Goal: Check status: Check status

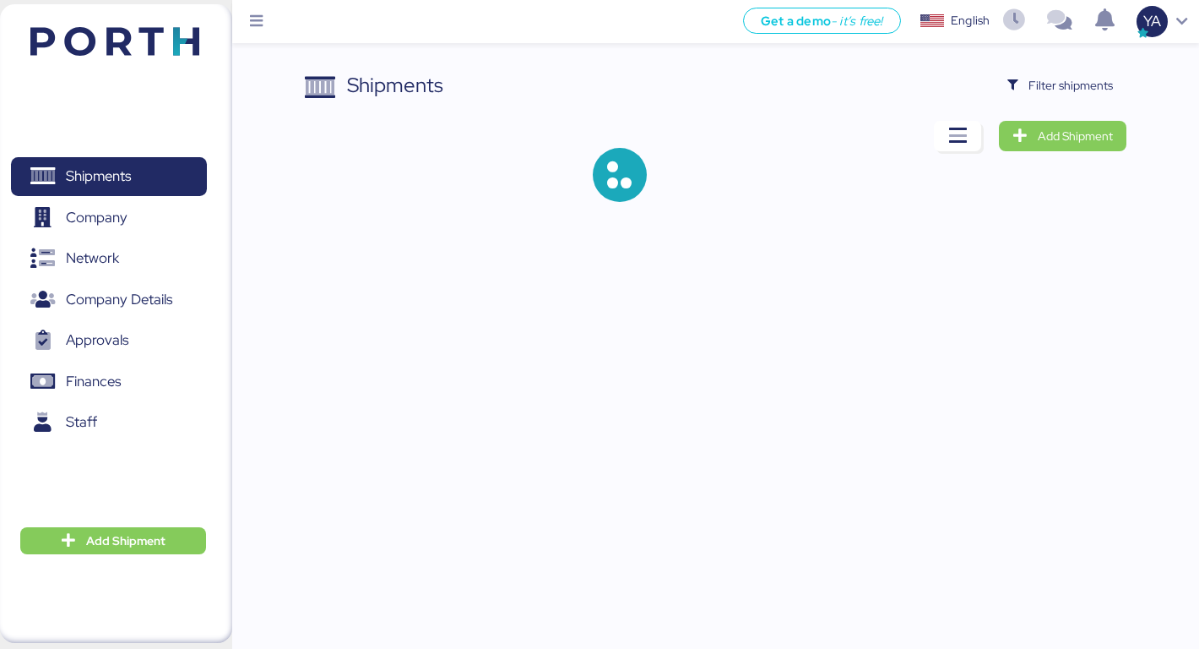
click at [1067, 96] on span "Filter shipments" at bounding box center [1061, 85] width 106 height 24
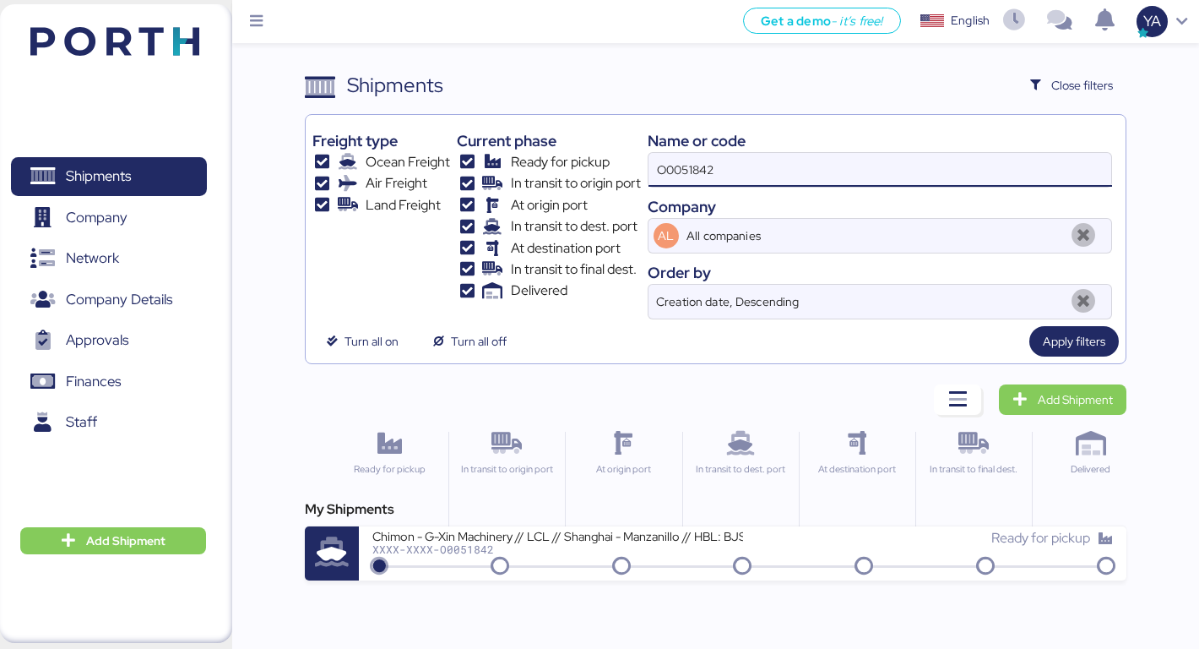
click at [873, 165] on input "O0051842" at bounding box center [881, 170] width 464 height 34
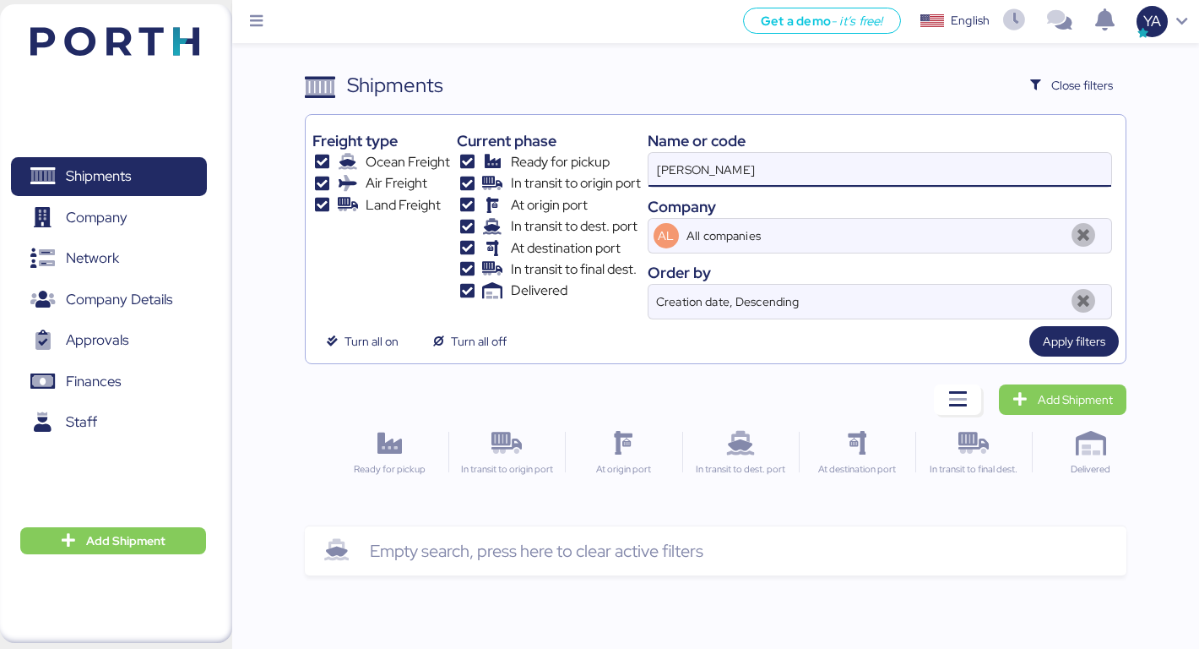
type input "[PERSON_NAME]"
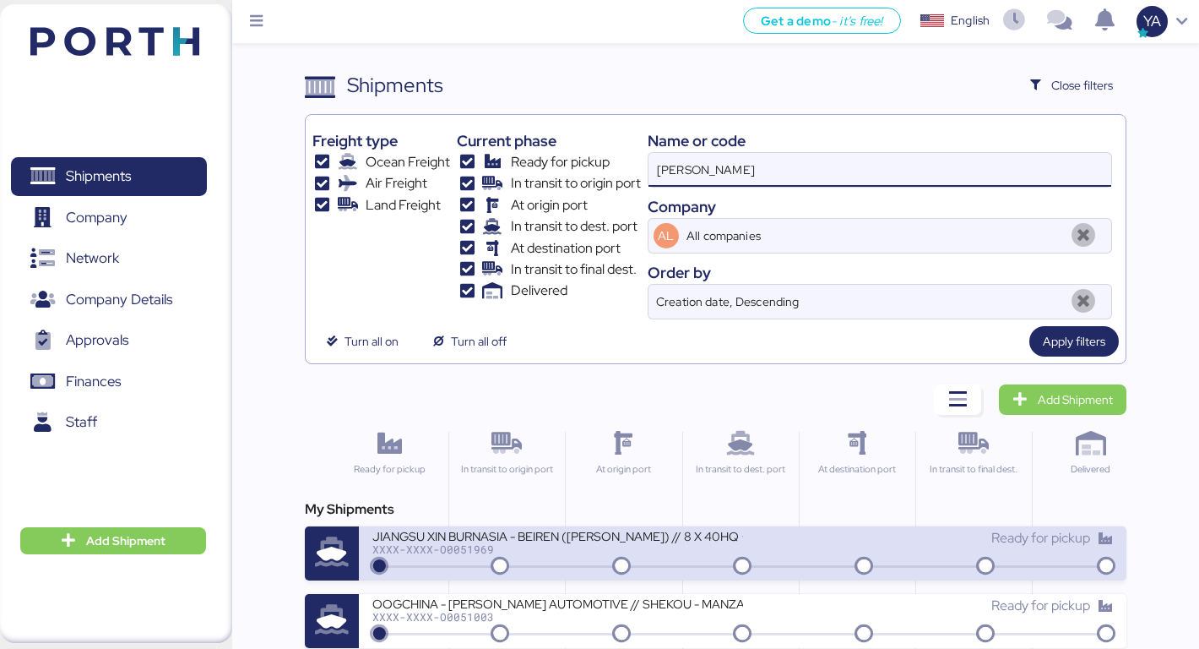
click at [603, 527] on div "JIANGSU XIN BURNASIA - BEIREN ([PERSON_NAME]) // 8 X 40HQ + 1 X 40FR // SHANGHA…" at bounding box center [743, 553] width 768 height 54
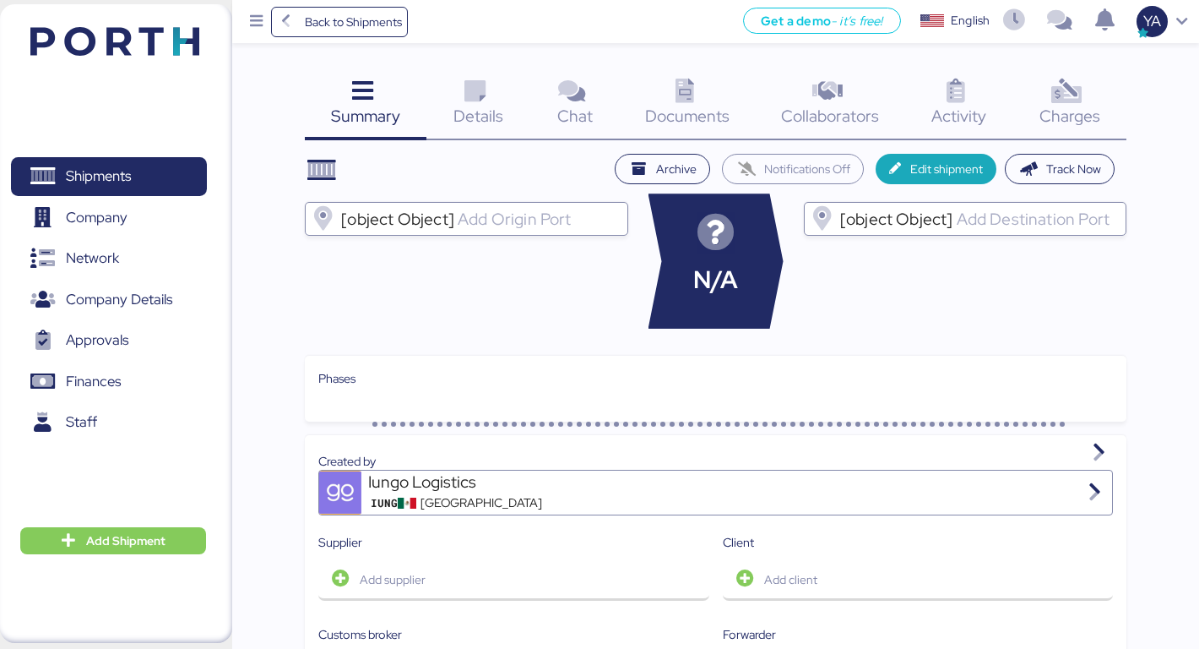
click at [1043, 102] on div "Charges 0" at bounding box center [1070, 105] width 114 height 70
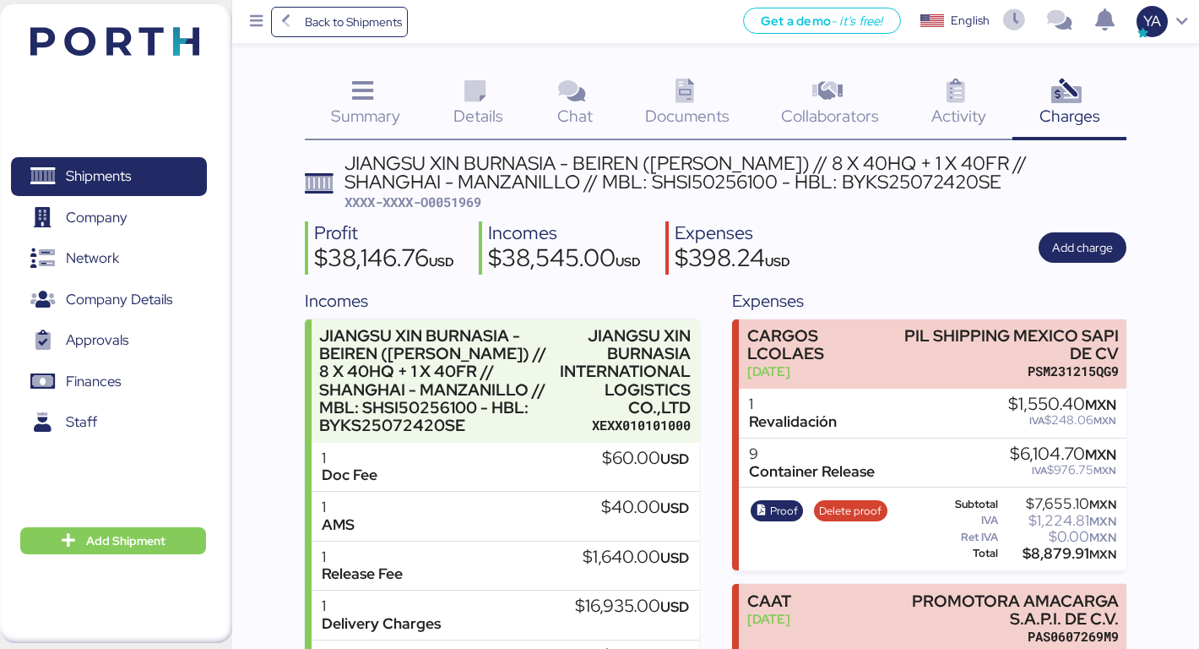
click at [388, 41] on div "Back to Shipments Get a demo - it’s free! Get a demo English Inglés English YA" at bounding box center [715, 21] width 967 height 43
click at [388, 35] on span "Back to Shipments" at bounding box center [340, 22] width 126 height 30
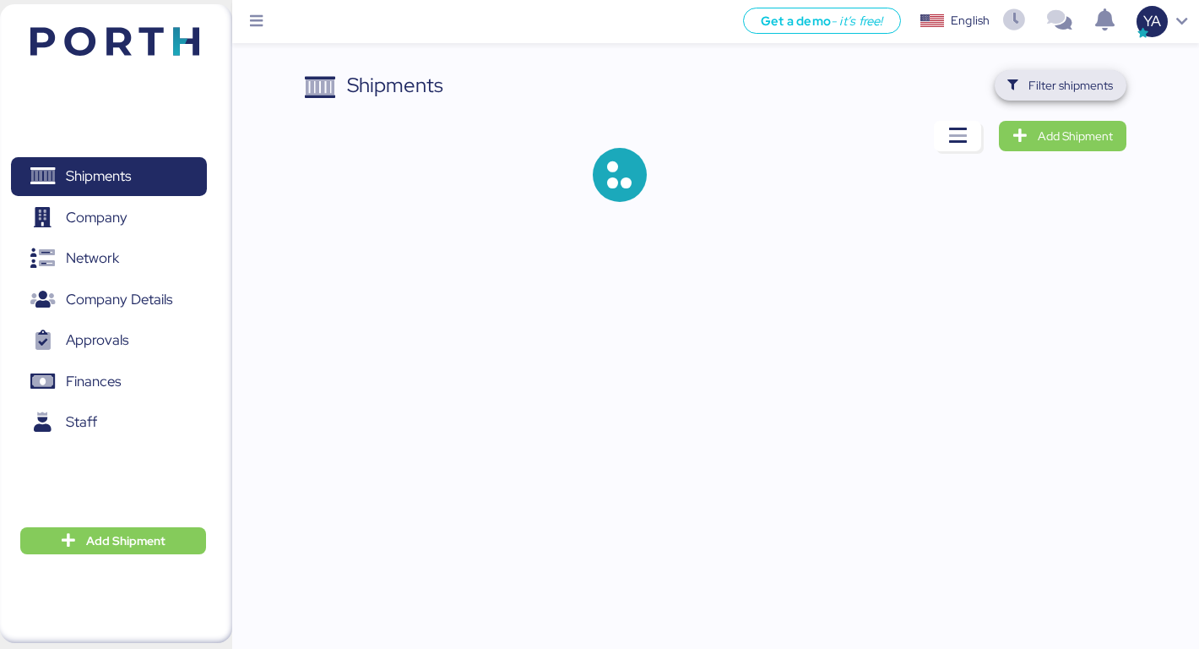
click at [1076, 88] on span "Filter shipments" at bounding box center [1071, 85] width 84 height 20
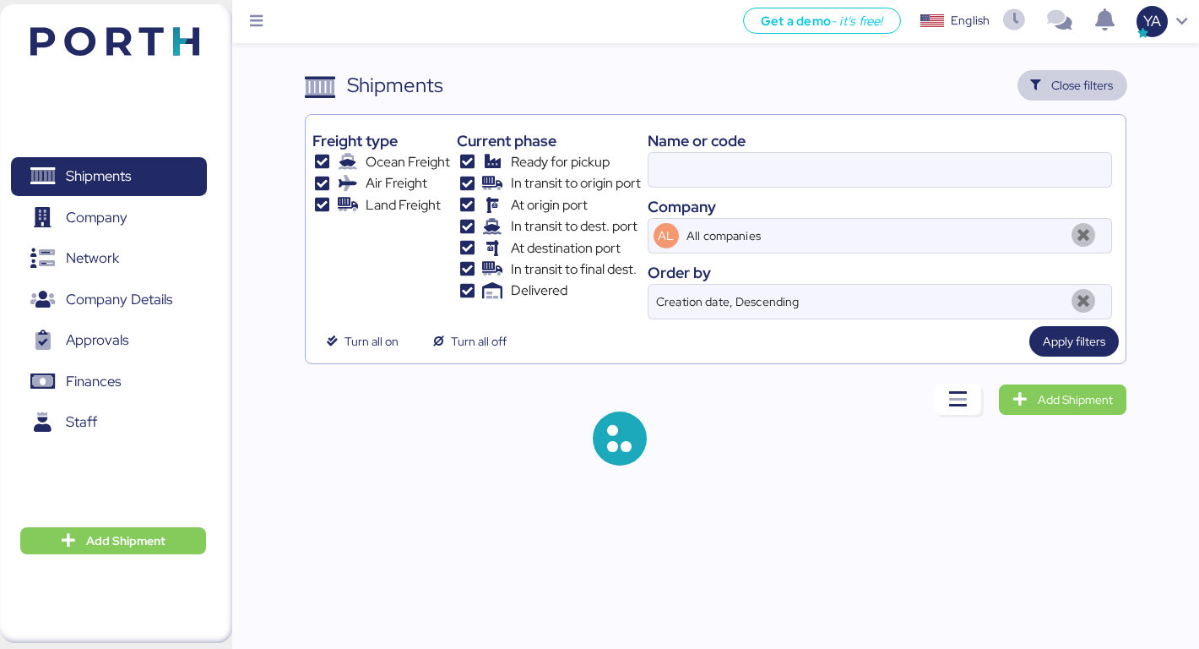
click at [800, 144] on div "Name or code" at bounding box center [880, 140] width 465 height 23
click at [801, 149] on div "Name or code" at bounding box center [880, 140] width 465 height 23
click at [801, 172] on input at bounding box center [881, 170] width 464 height 34
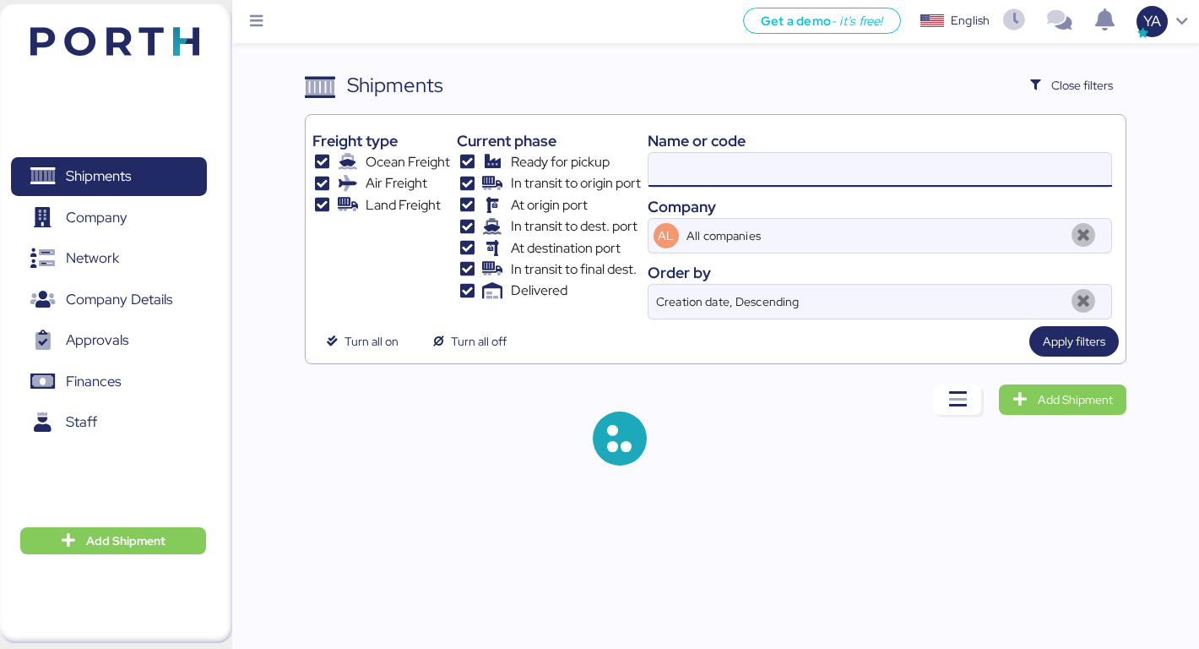
paste input "SHMAN25231474P"
type input "SHMAN25231474P"
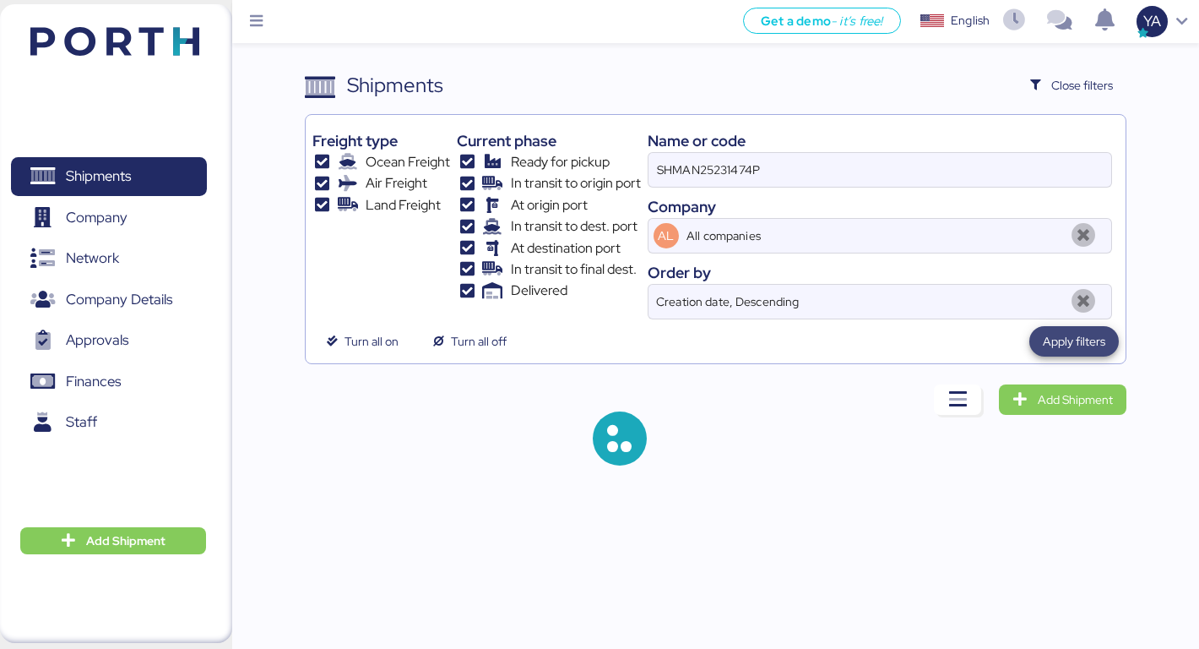
click at [1090, 340] on span "Apply filters" at bounding box center [1074, 341] width 62 height 20
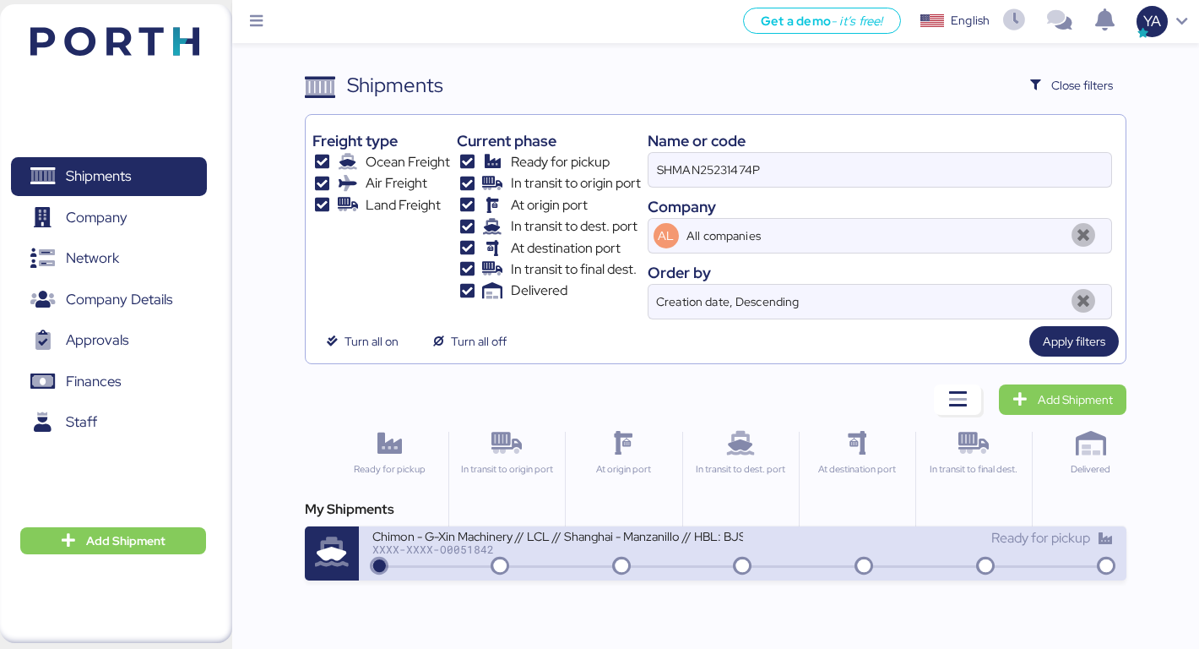
click at [592, 545] on div "XXXX-XXXX-O0051842" at bounding box center [557, 549] width 371 height 12
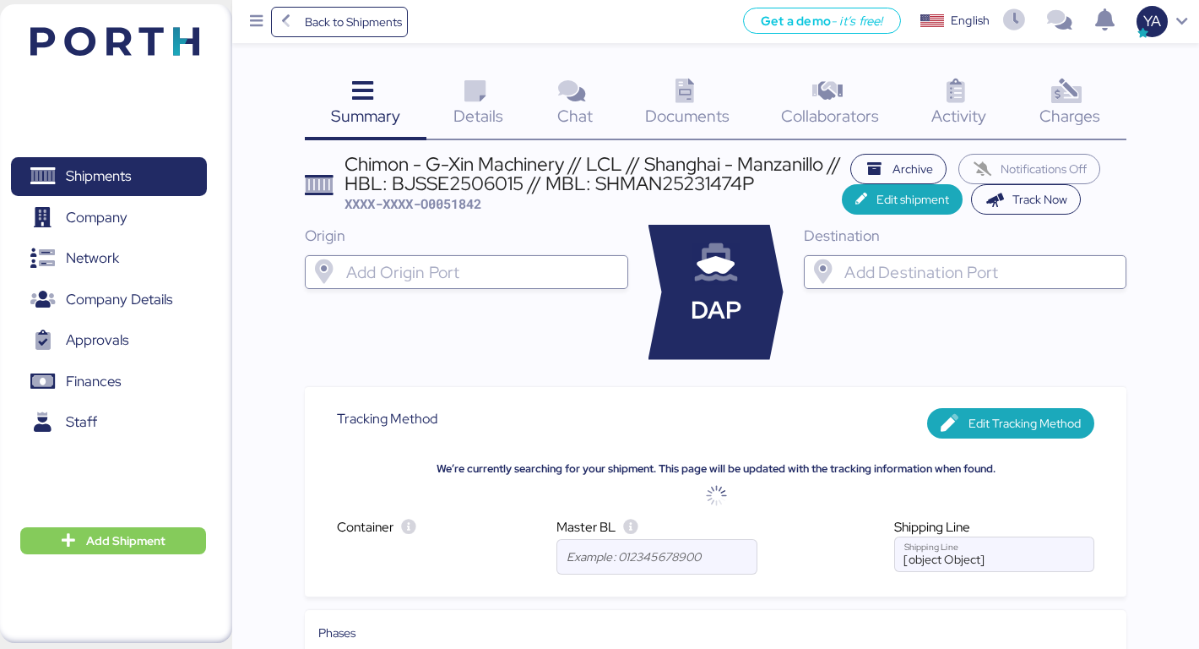
click at [1040, 84] on div "Charges 0" at bounding box center [1070, 105] width 114 height 70
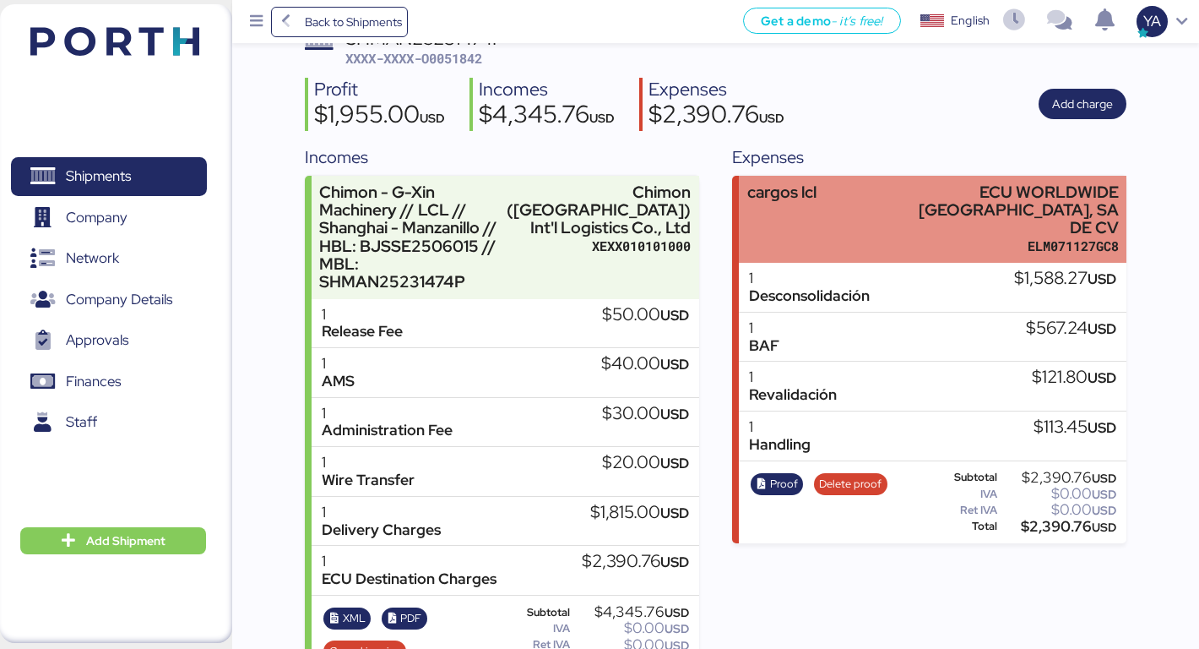
scroll to position [169, 0]
